Goal: Find specific page/section: Find specific page/section

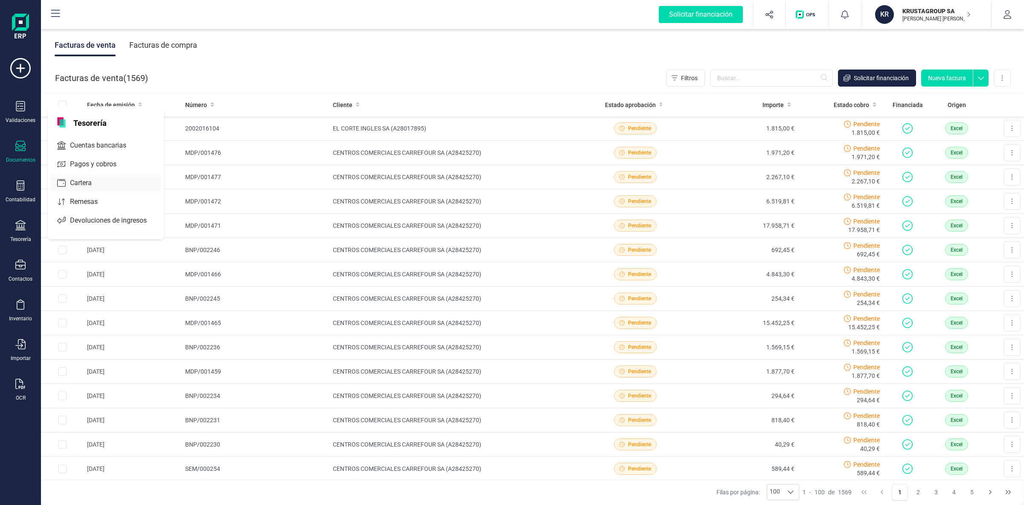
click at [106, 182] on div at bounding box center [99, 182] width 15 height 3
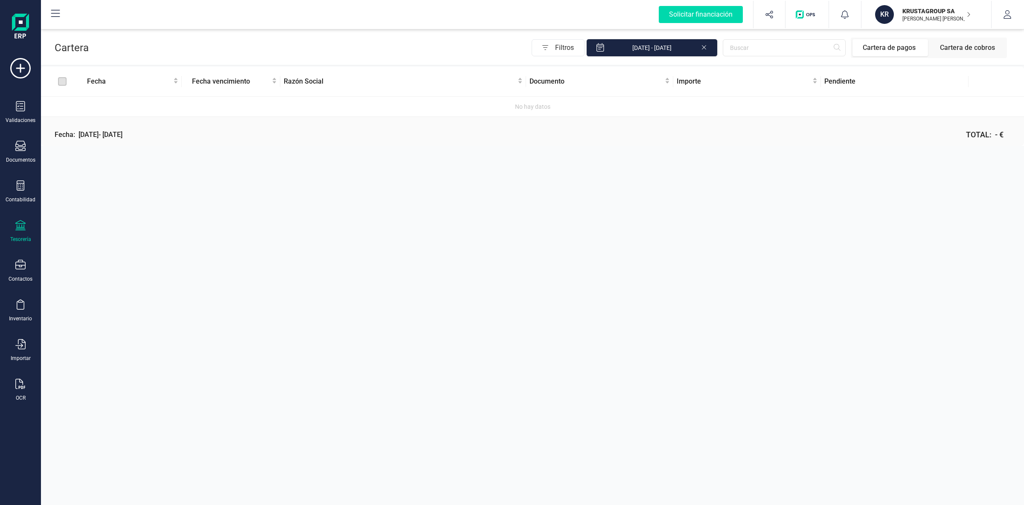
click at [805, 381] on div "Cartera Filtros [DATE] - [DATE] Cartera de pagos Cartera de cobros Fecha Fecha …" at bounding box center [532, 252] width 983 height 505
click at [23, 229] on icon at bounding box center [20, 225] width 10 height 10
click at [100, 179] on span "Cartera" at bounding box center [85, 183] width 41 height 10
click at [706, 49] on icon at bounding box center [703, 46] width 7 height 9
click at [59, 13] on icon at bounding box center [55, 14] width 10 height 10
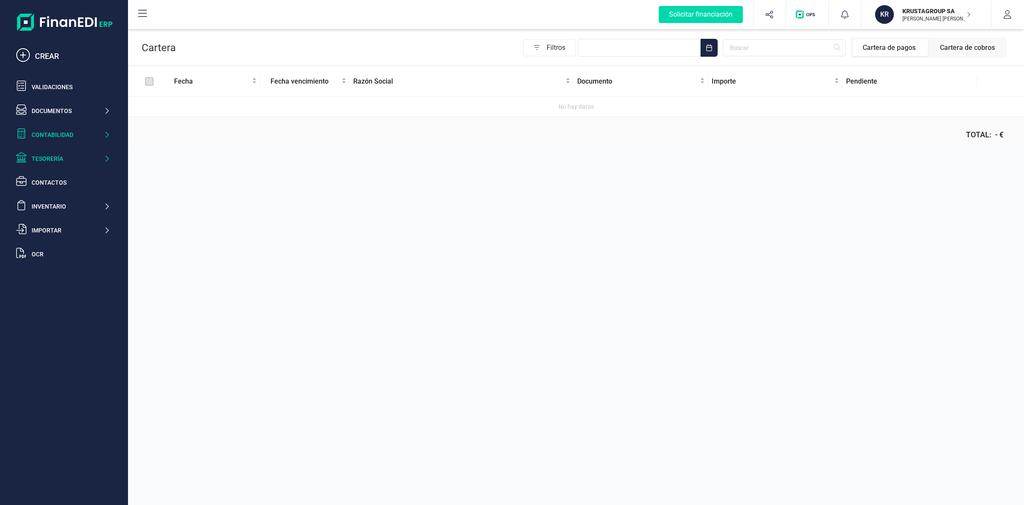
click at [84, 135] on div "Contabilidad" at bounding box center [68, 135] width 72 height 9
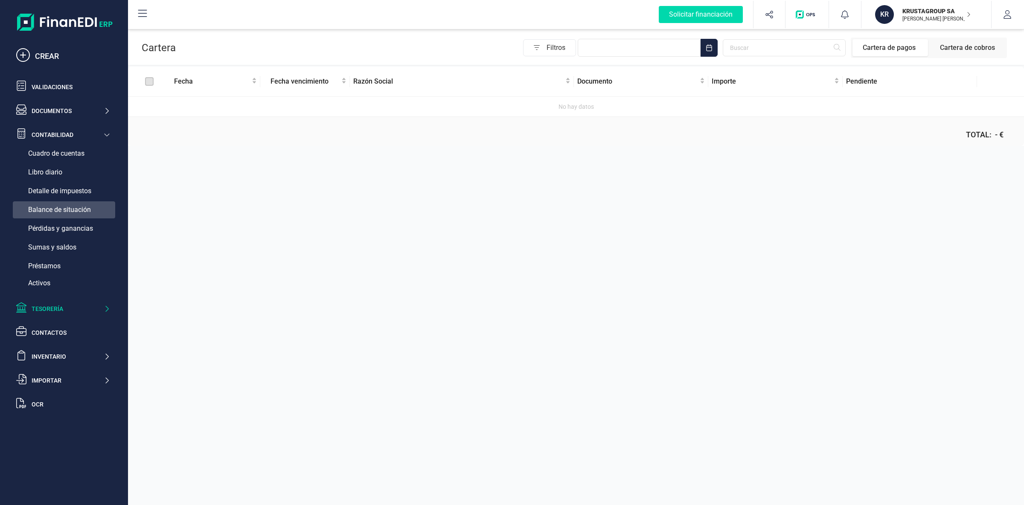
click at [64, 207] on span "Balance de situación" at bounding box center [59, 210] width 63 height 10
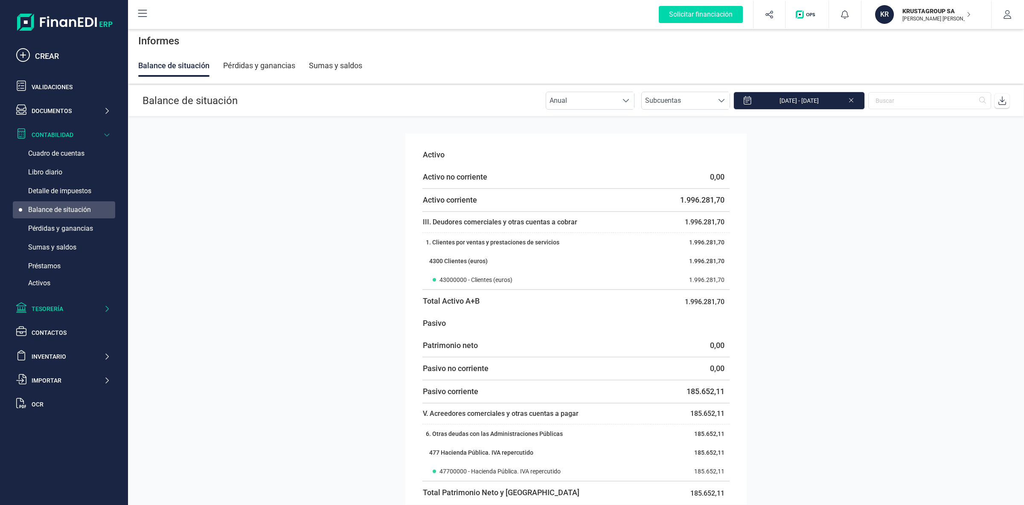
click at [55, 313] on div "Tesorería" at bounding box center [68, 309] width 72 height 9
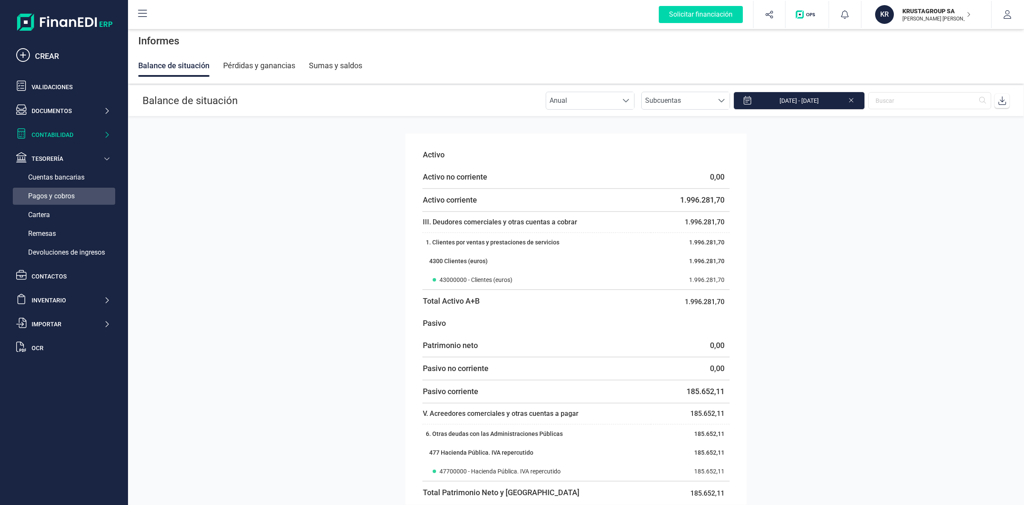
click at [67, 200] on span "Pagos y cobros" at bounding box center [51, 196] width 46 height 10
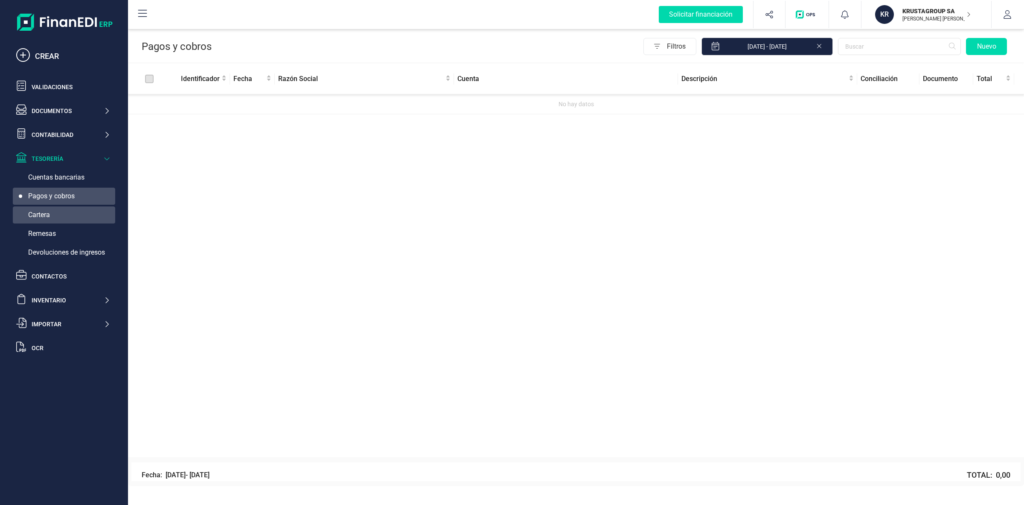
click at [56, 211] on div "Cartera" at bounding box center [64, 214] width 102 height 17
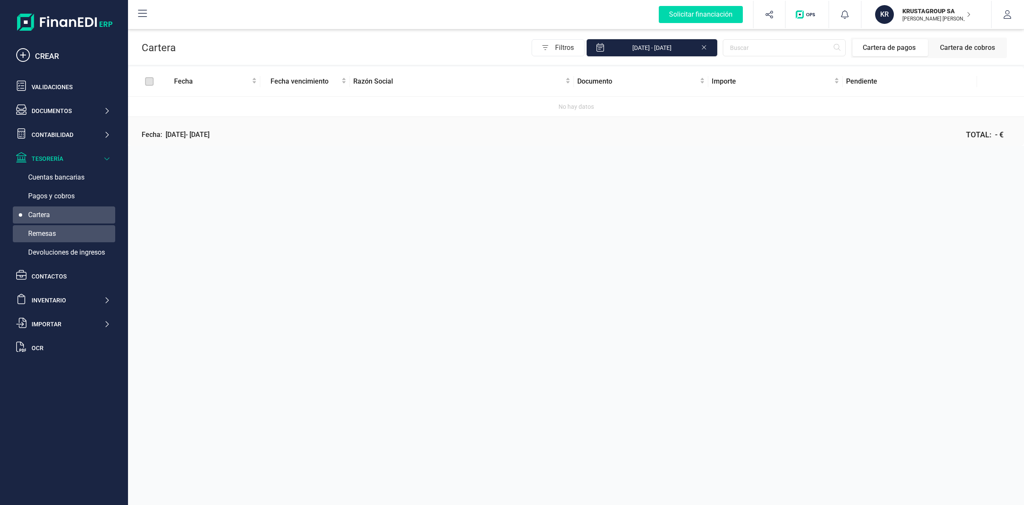
click at [60, 236] on div "Remesas" at bounding box center [64, 233] width 102 height 17
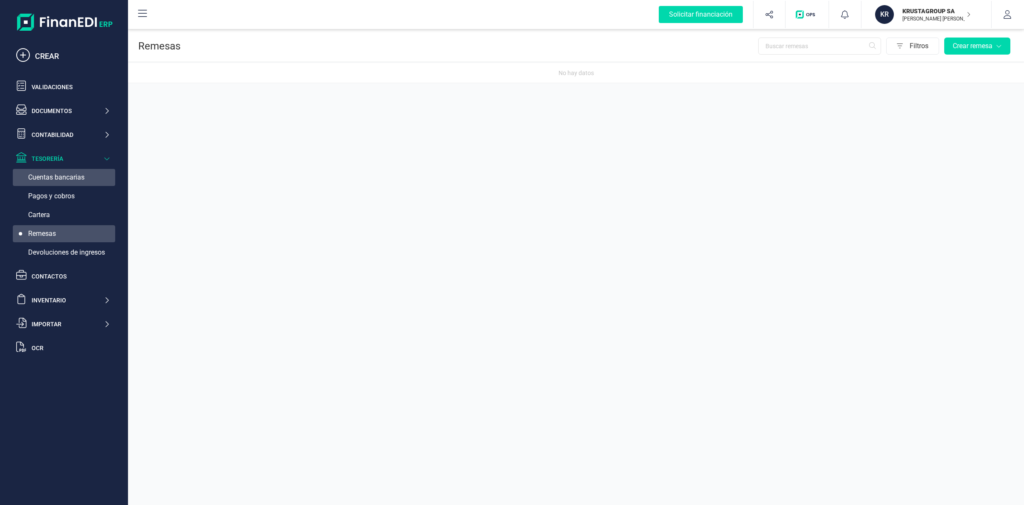
click at [72, 174] on span "Cuentas bancarias" at bounding box center [56, 177] width 56 height 10
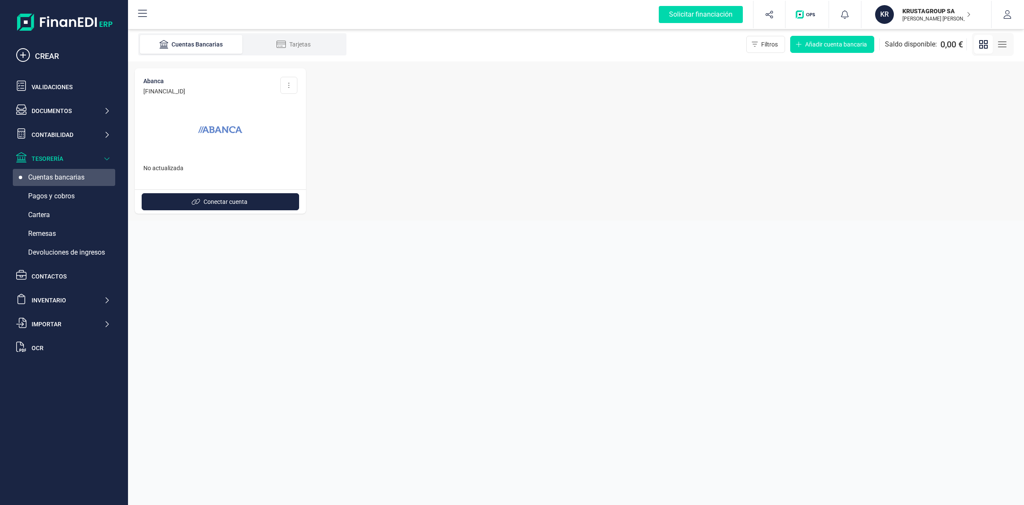
click at [211, 169] on p "No actualizada" at bounding box center [220, 168] width 154 height 9
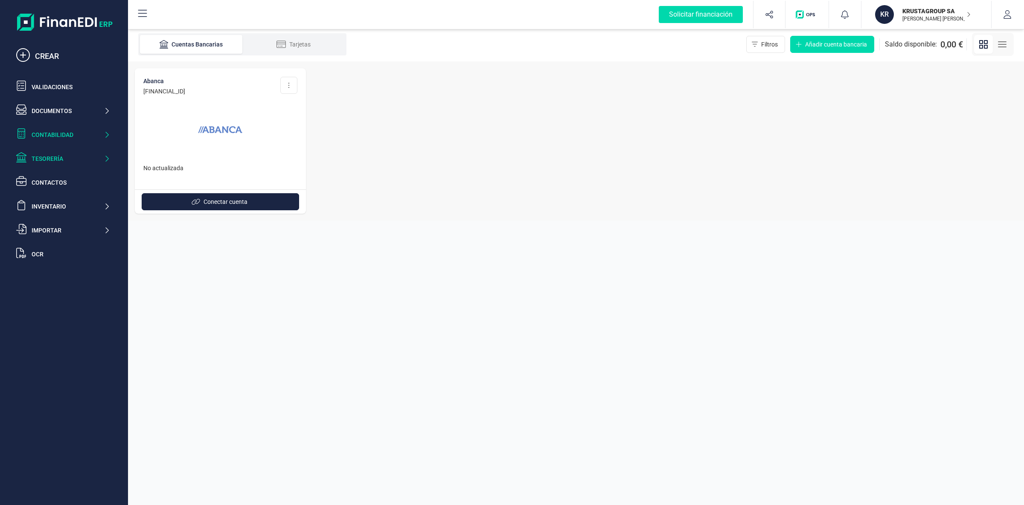
click at [55, 134] on div "Contabilidad" at bounding box center [68, 135] width 72 height 9
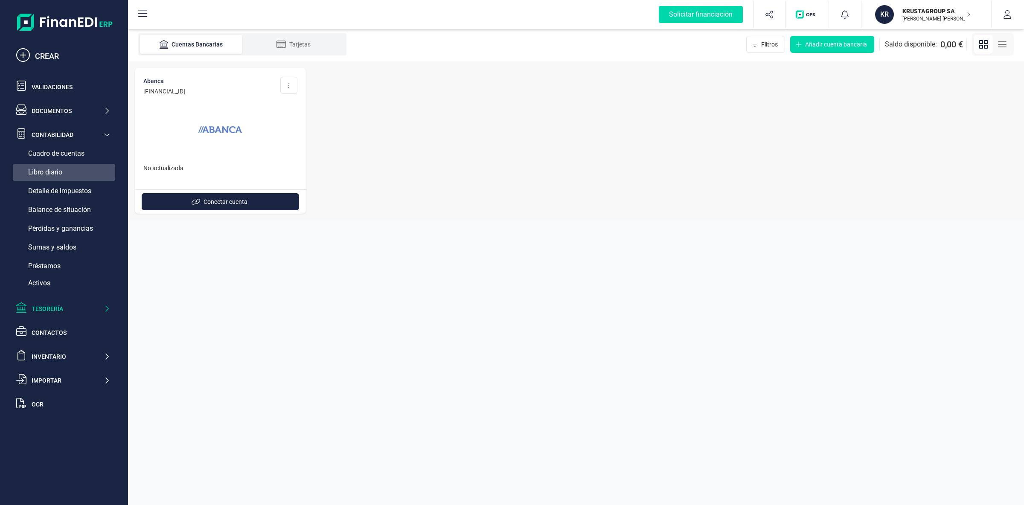
click at [89, 174] on div "Libro diario" at bounding box center [64, 172] width 102 height 17
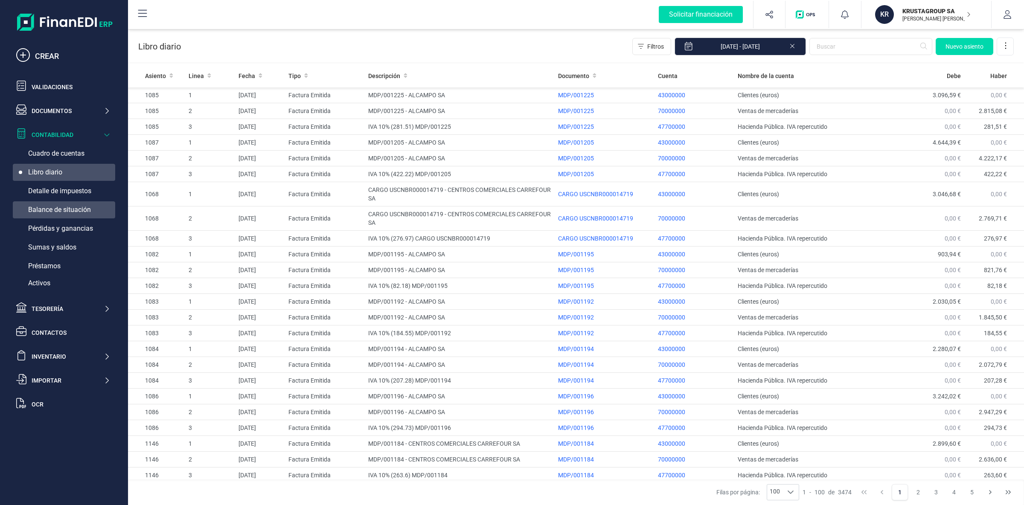
click at [91, 214] on div "Balance de situación" at bounding box center [64, 209] width 102 height 17
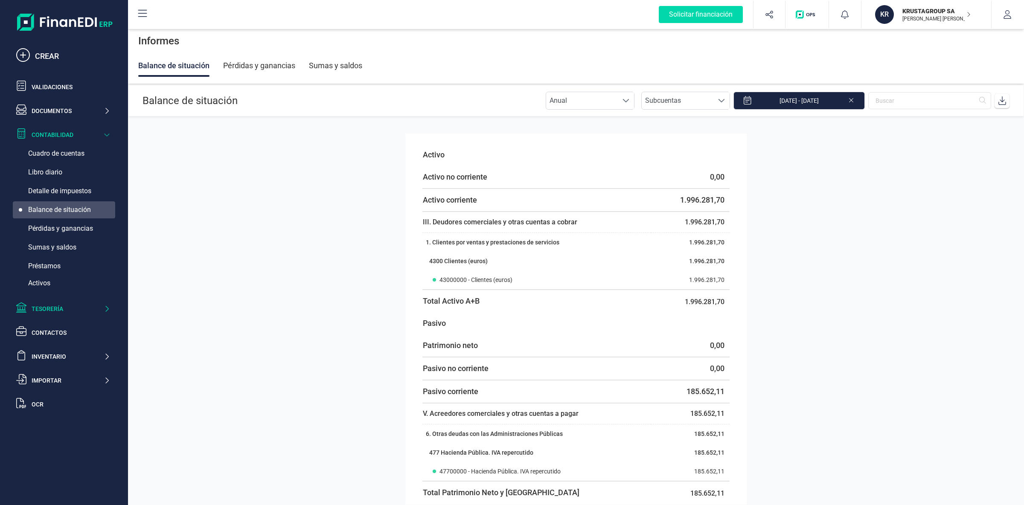
click at [79, 310] on div "Tesorería" at bounding box center [68, 309] width 72 height 9
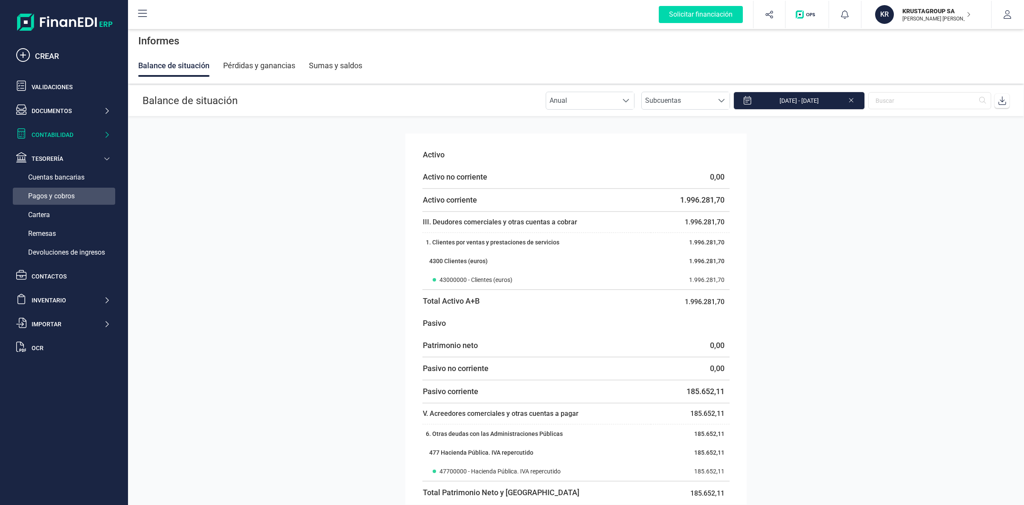
click at [71, 195] on span "Pagos y cobros" at bounding box center [51, 196] width 46 height 10
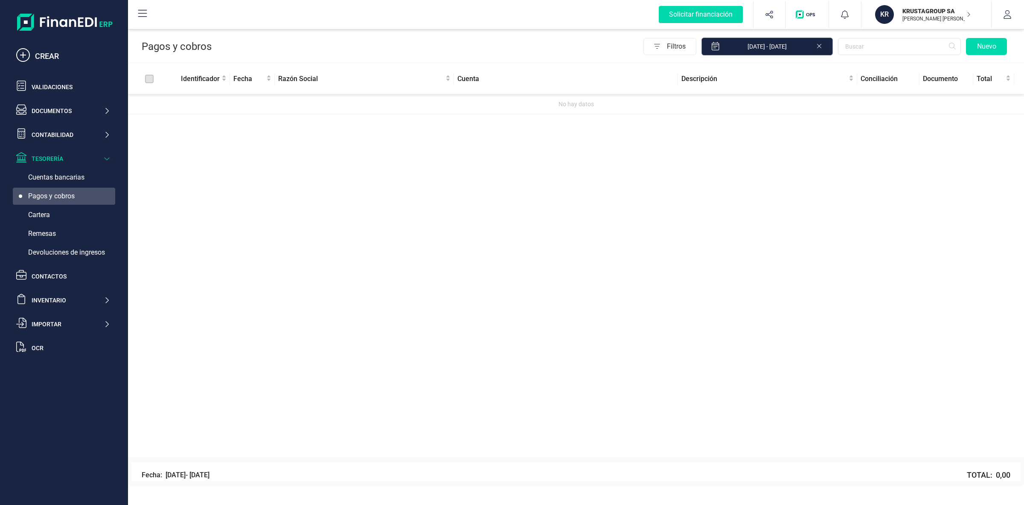
click at [825, 47] on input "[DATE] - [DATE]" at bounding box center [766, 47] width 131 height 18
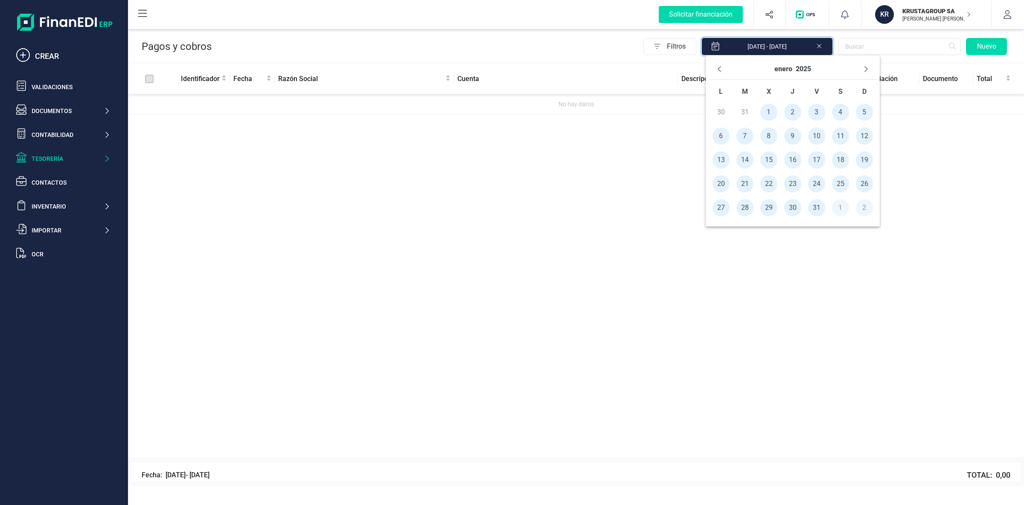
click at [821, 49] on icon at bounding box center [819, 45] width 7 height 9
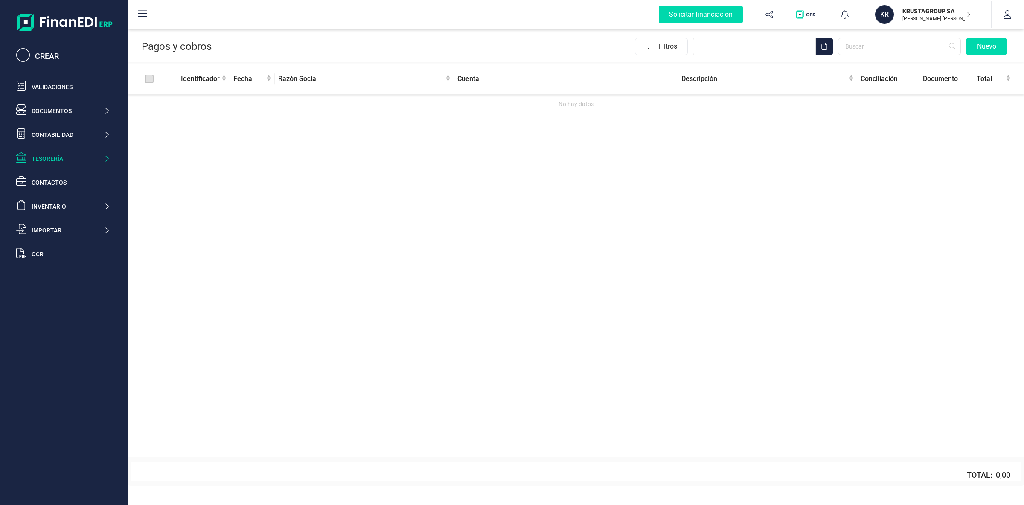
click at [761, 230] on div "Identificador Fecha Razón Social Cuenta Descripción Conciliación Documento Tota…" at bounding box center [576, 260] width 896 height 393
click at [101, 17] on img at bounding box center [65, 22] width 96 height 17
click at [95, 26] on img at bounding box center [65, 22] width 96 height 17
click at [143, 17] on icon at bounding box center [142, 13] width 9 height 7
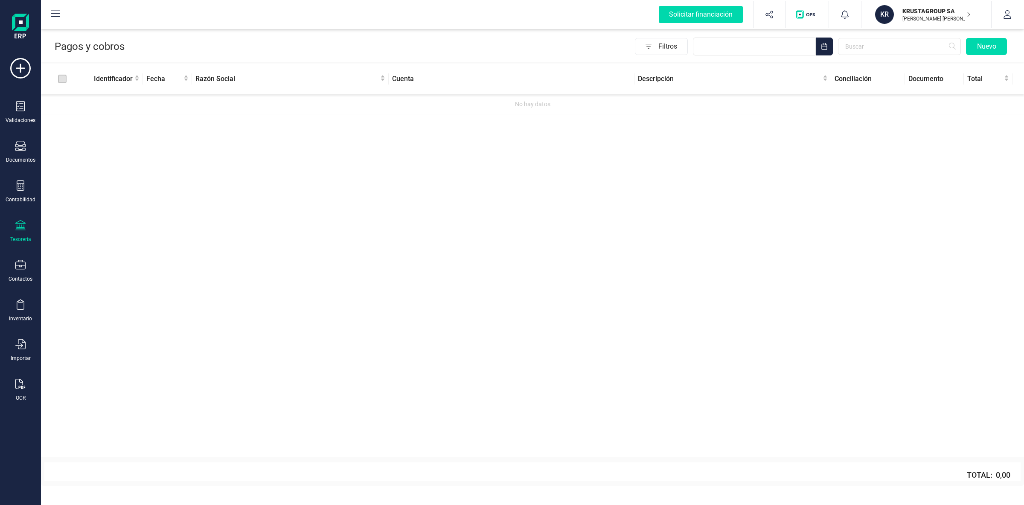
click at [804, 15] on img "button" at bounding box center [807, 14] width 23 height 9
